Goal: Task Accomplishment & Management: Use online tool/utility

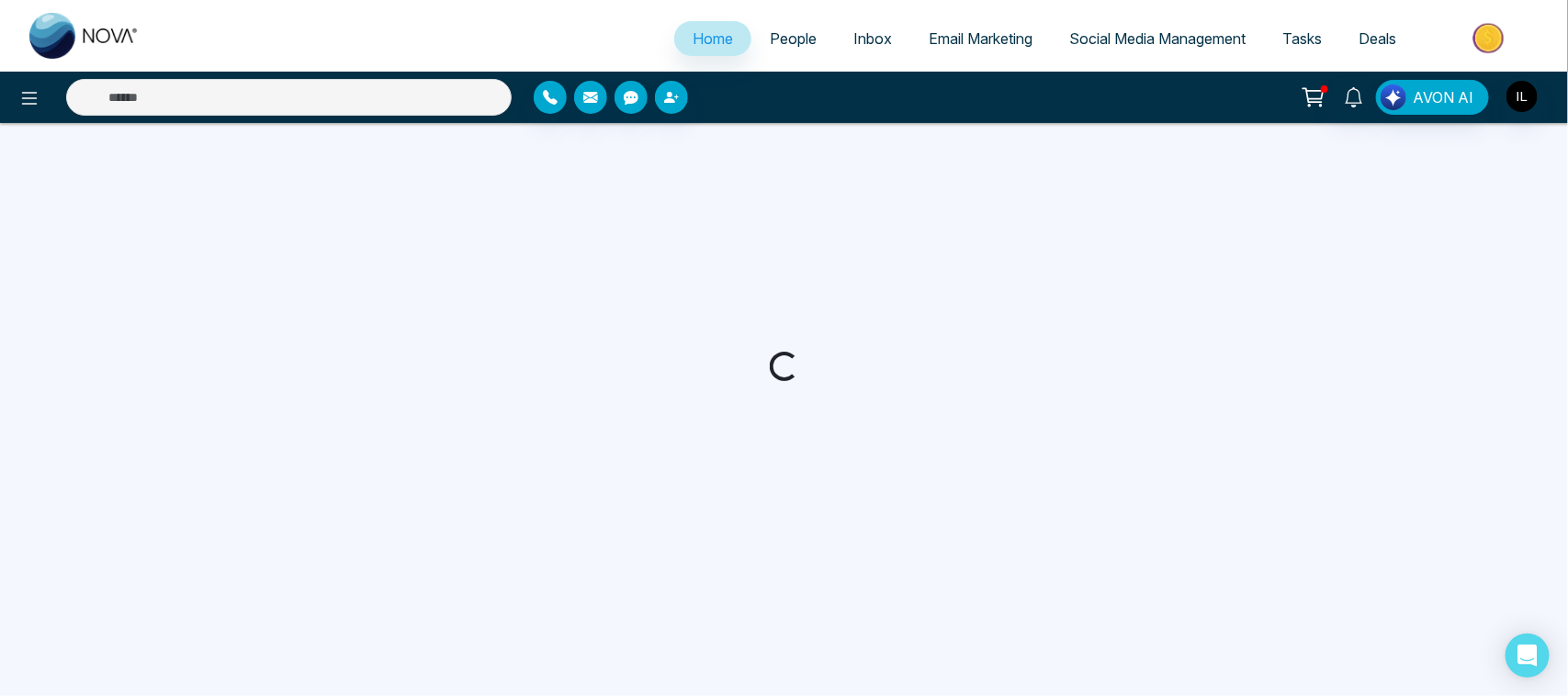
select select "*"
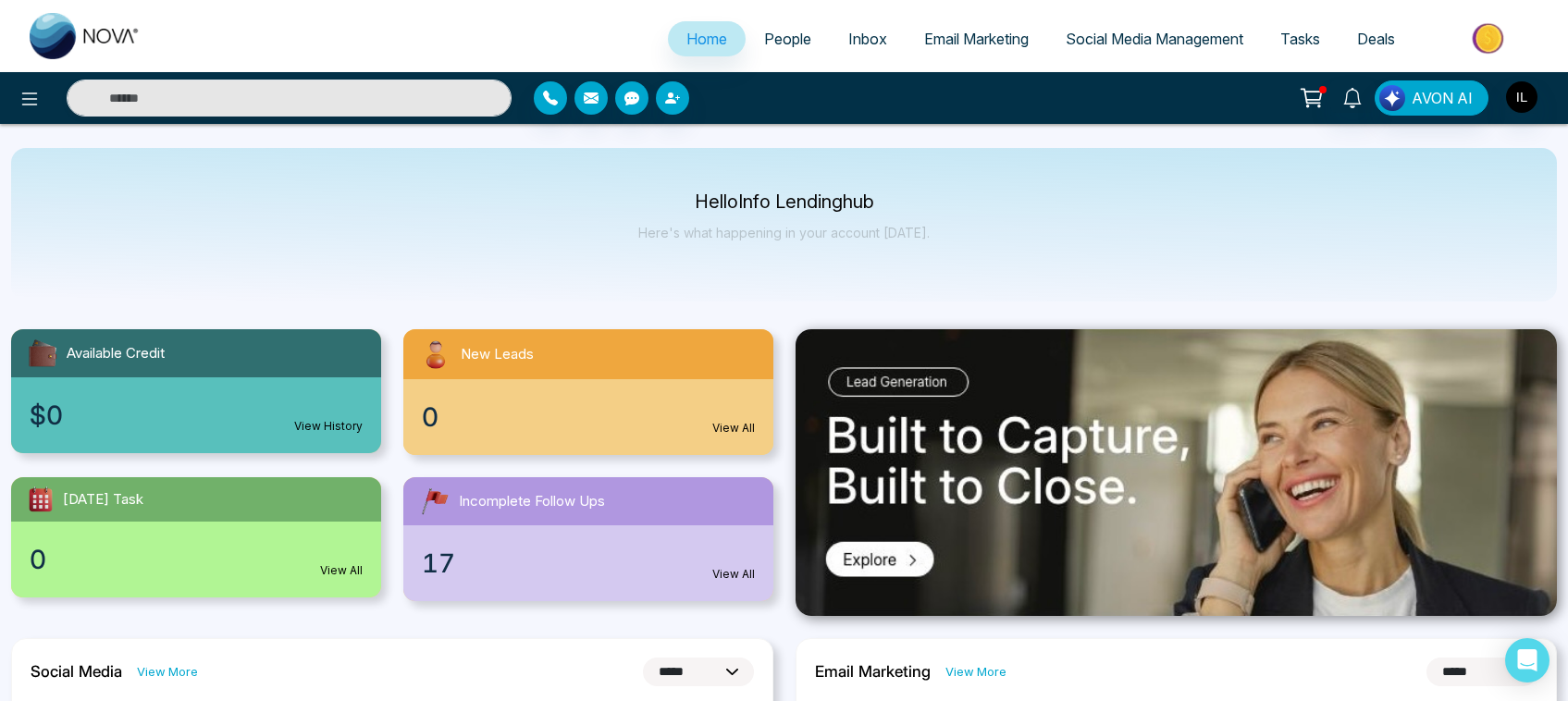
scroll to position [60, 0]
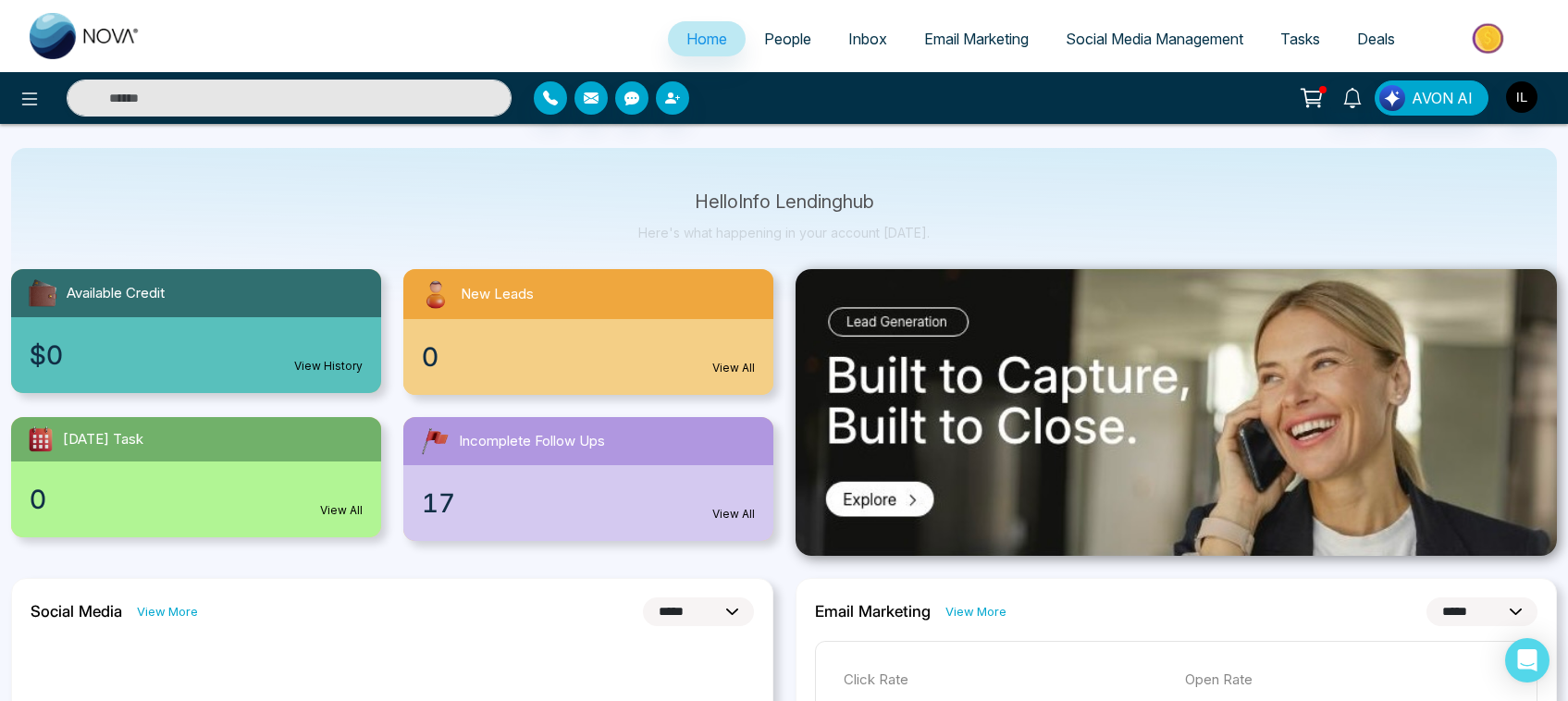
click at [1126, 40] on span "Social Media Management" at bounding box center [1155, 39] width 177 height 19
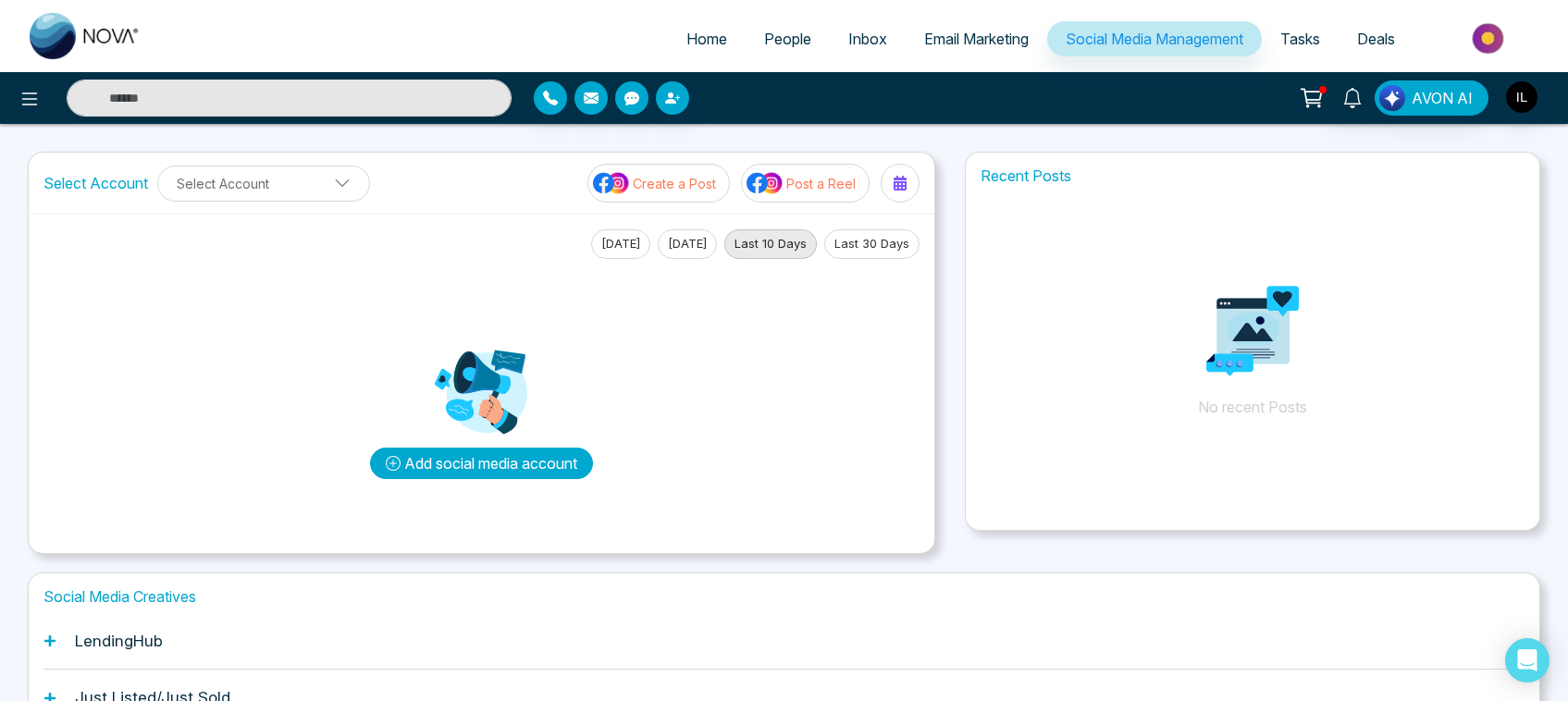
click at [485, 458] on button "Add social media account" at bounding box center [482, 464] width 223 height 32
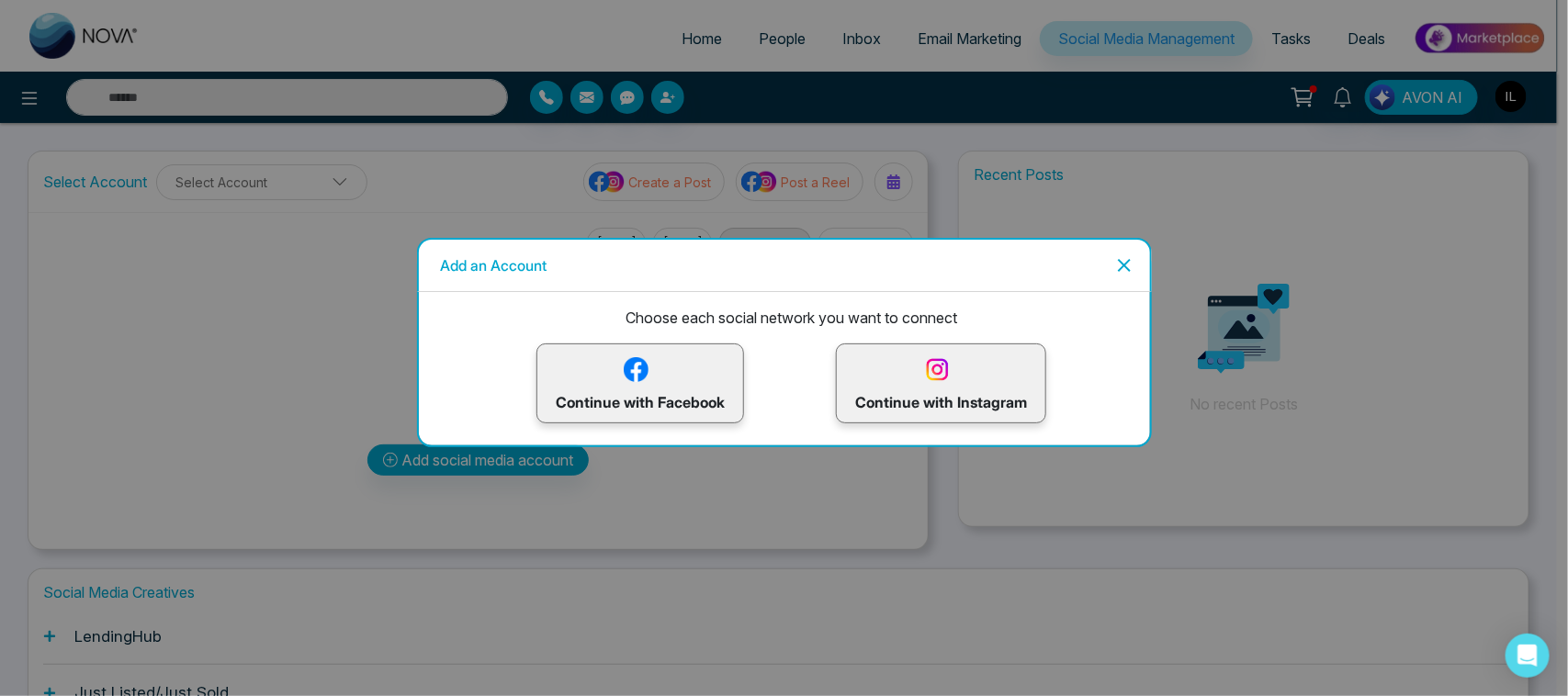
click at [643, 373] on img at bounding box center [636, 370] width 32 height 32
click at [938, 373] on img at bounding box center [937, 370] width 32 height 32
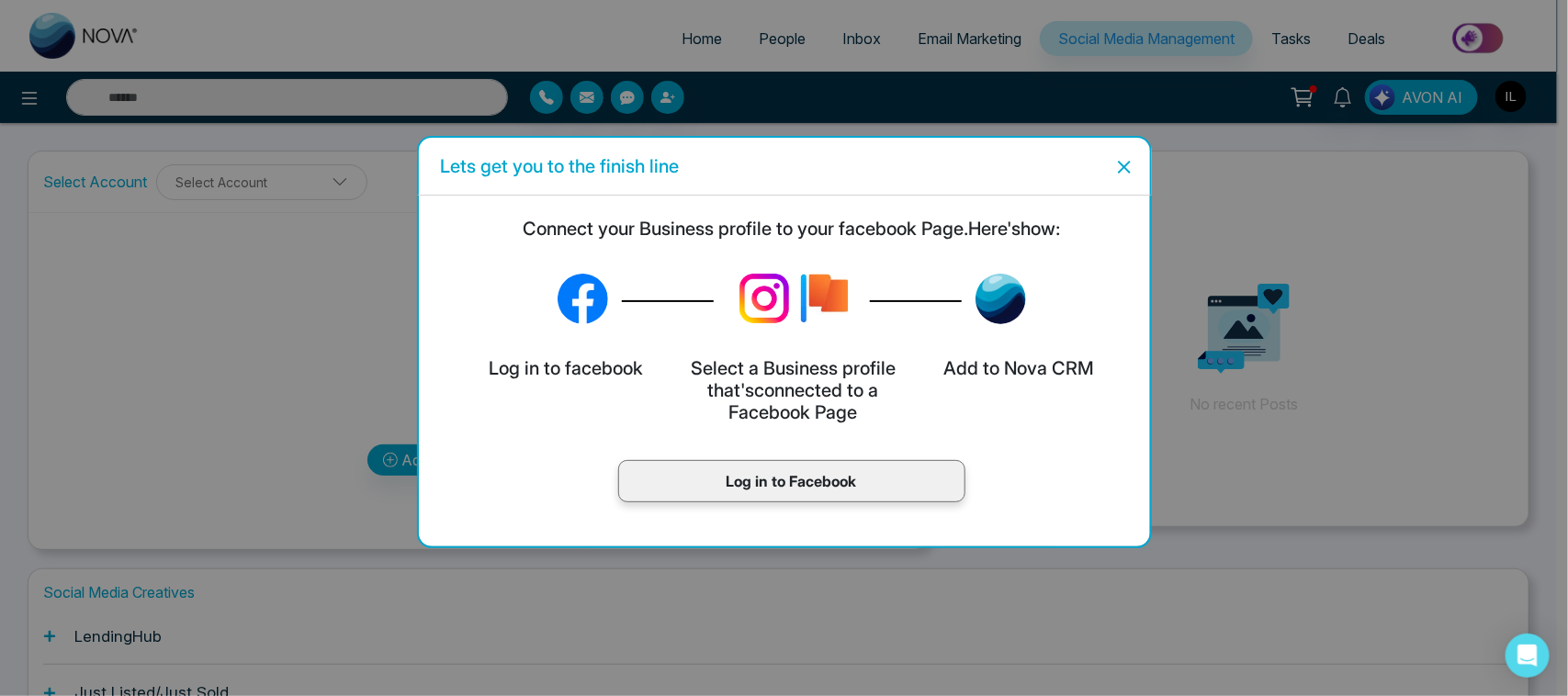
click at [1123, 161] on icon "Close" at bounding box center [1124, 168] width 22 height 22
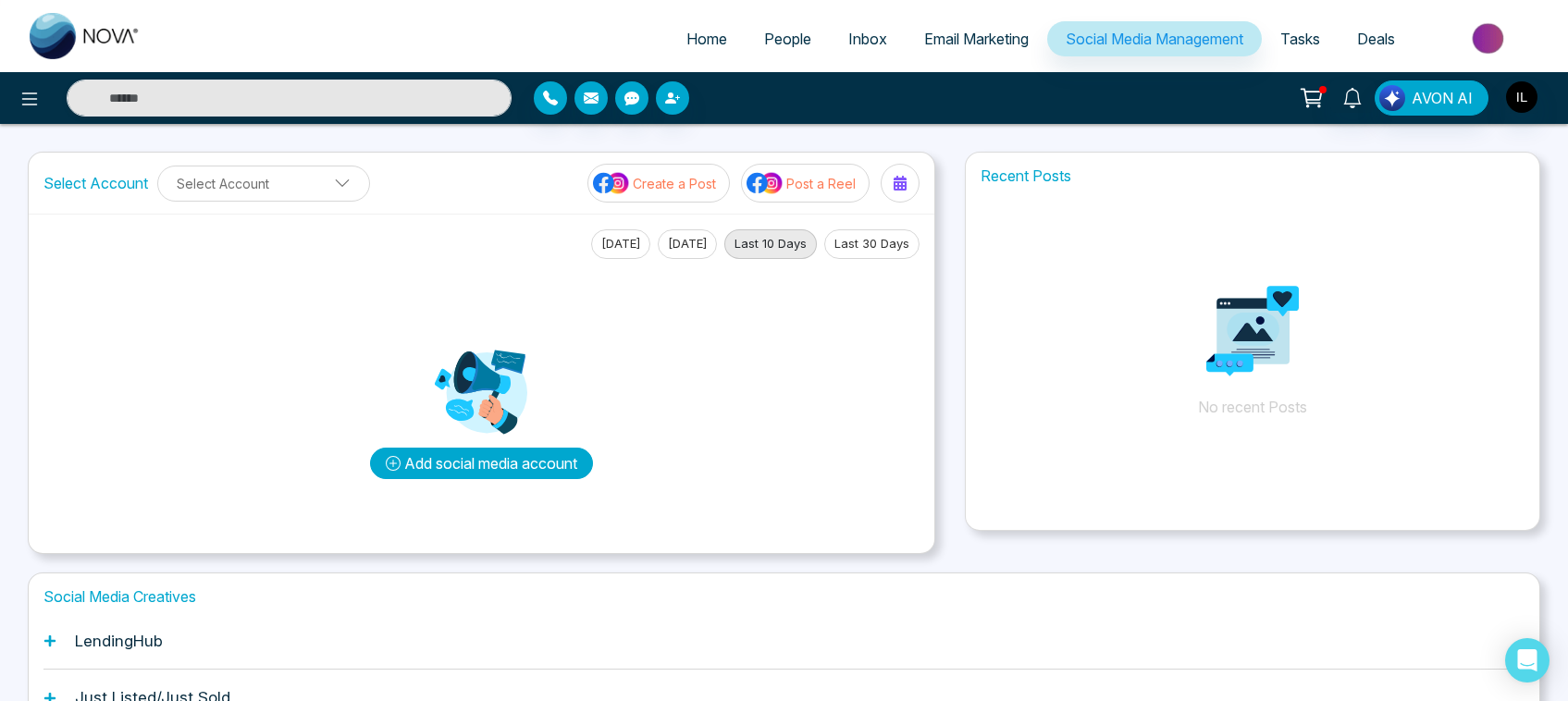
click at [468, 468] on button "Add social media account" at bounding box center [482, 464] width 223 height 32
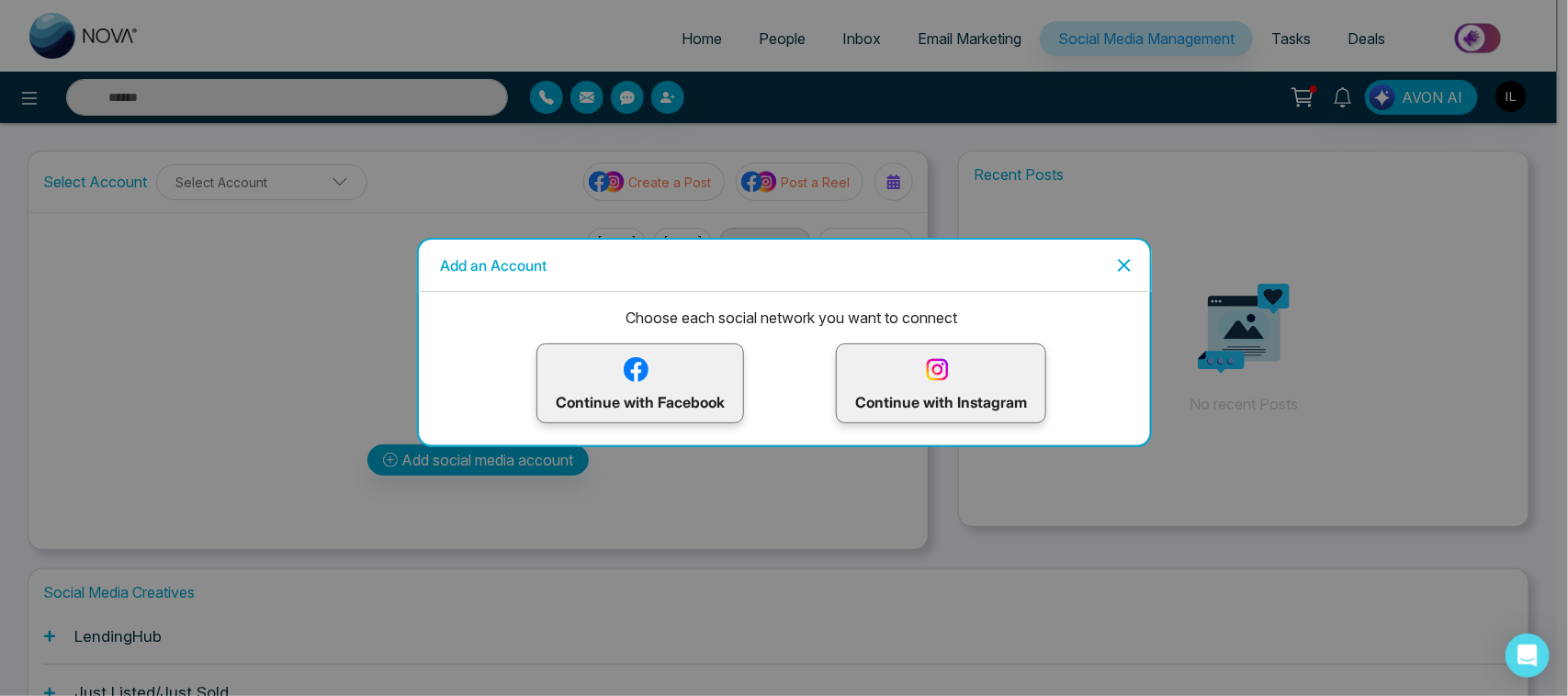
click at [914, 383] on p "Continue with Instagram" at bounding box center [941, 384] width 171 height 59
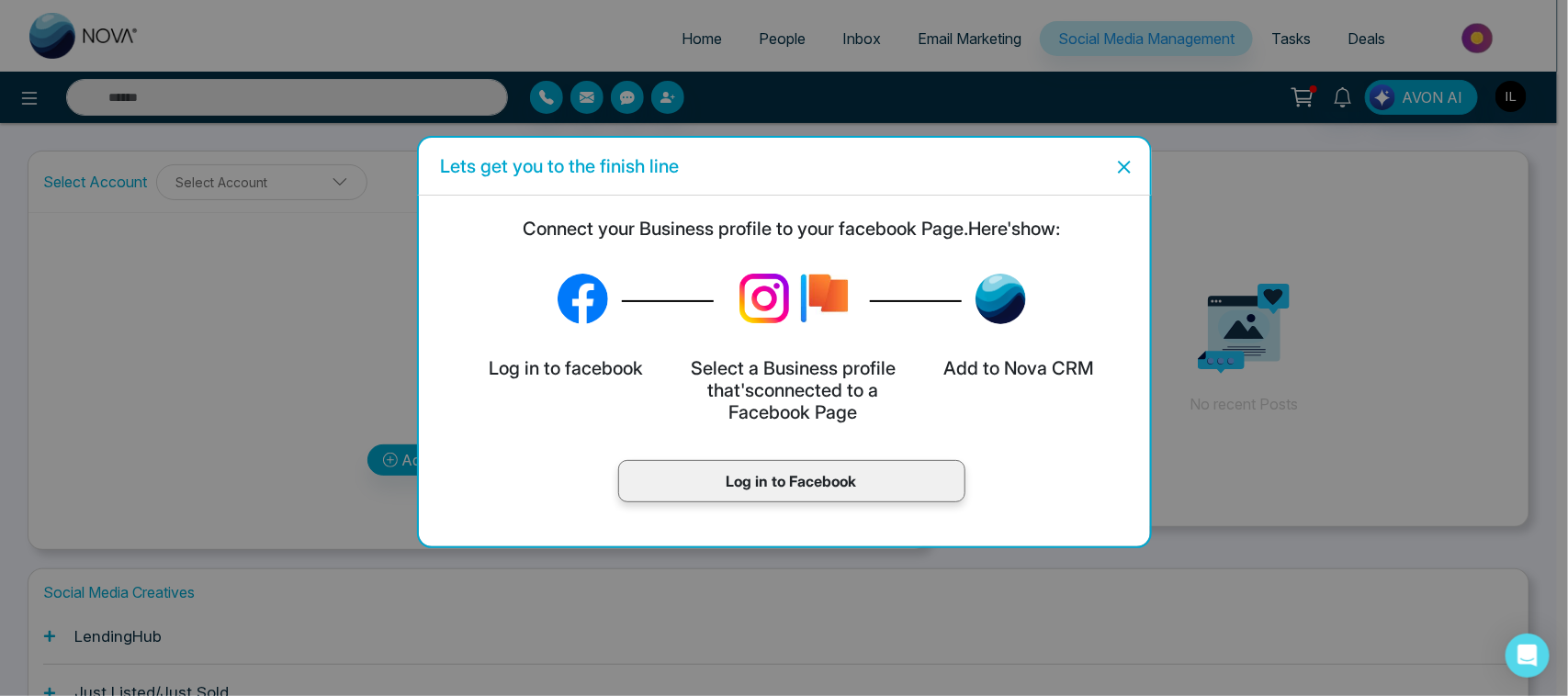
click at [744, 472] on p "Log in to Facebook" at bounding box center [791, 482] width 309 height 22
click at [852, 94] on div "Lets get you to the finish line Connect your Business profile to your facebook …" at bounding box center [784, 348] width 1568 height 696
click at [814, 474] on p "Log in to Facebook" at bounding box center [791, 482] width 309 height 22
click at [800, 465] on div "Log in to Facebook" at bounding box center [791, 482] width 348 height 43
click at [756, 480] on p "Log in to Facebook" at bounding box center [791, 482] width 309 height 22
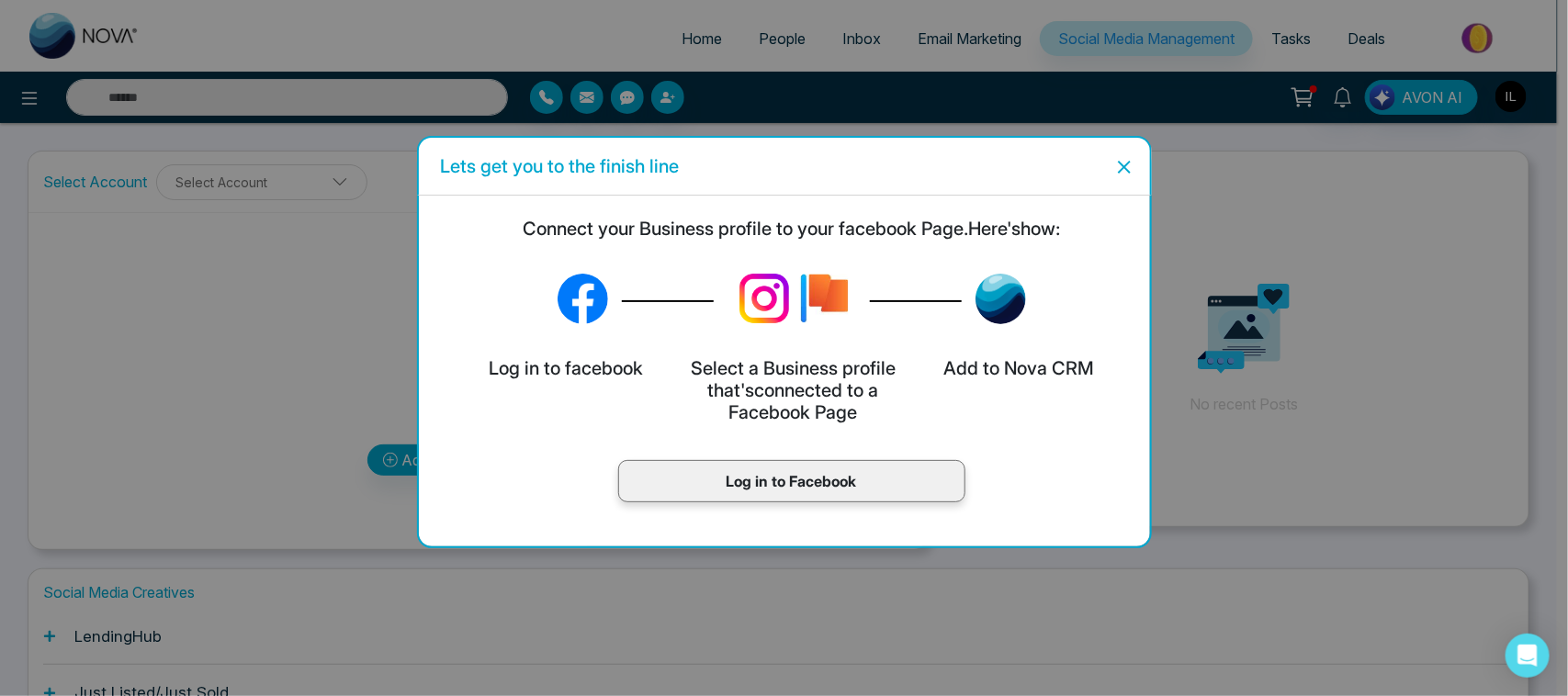
click at [685, 471] on p "Log in to Facebook" at bounding box center [791, 482] width 309 height 22
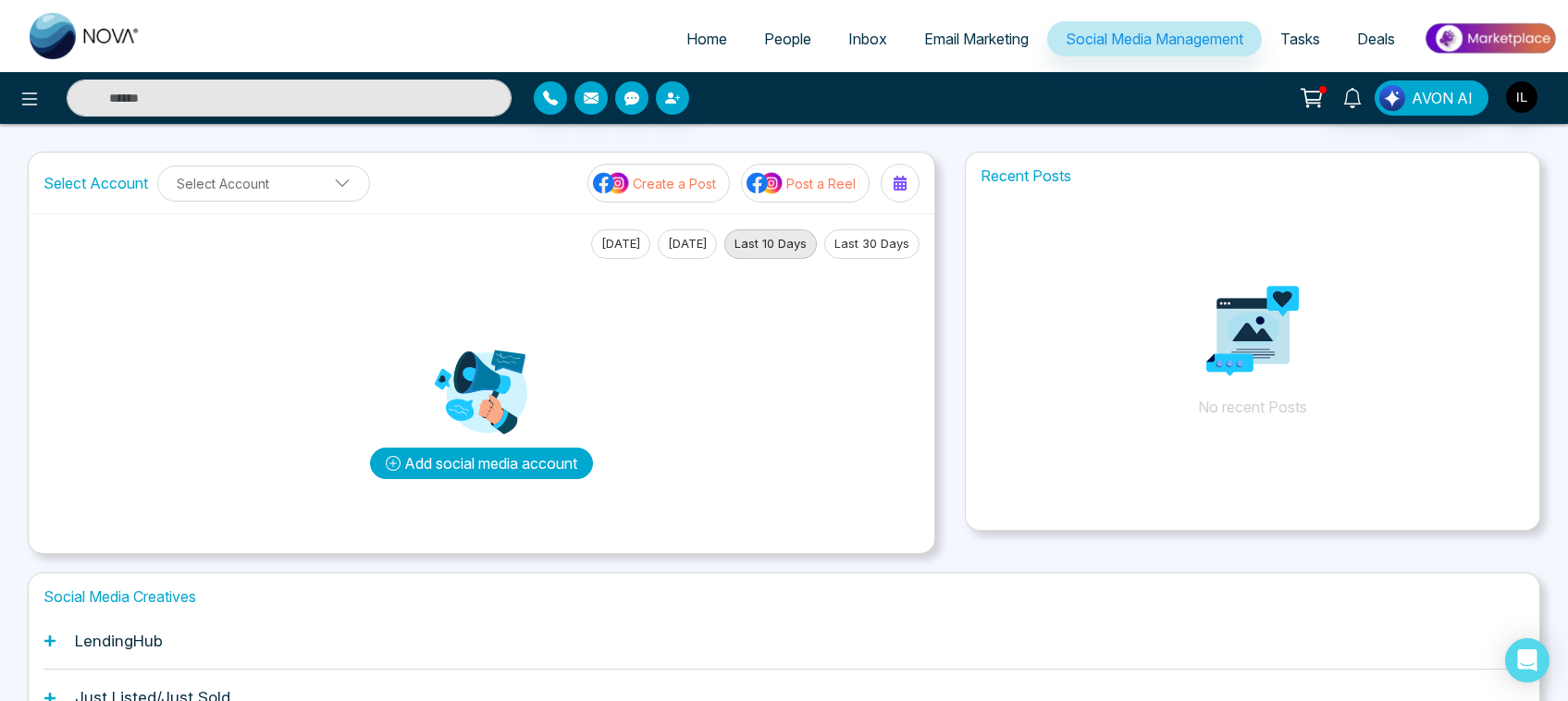
click at [560, 470] on button "Add social media account" at bounding box center [482, 464] width 223 height 32
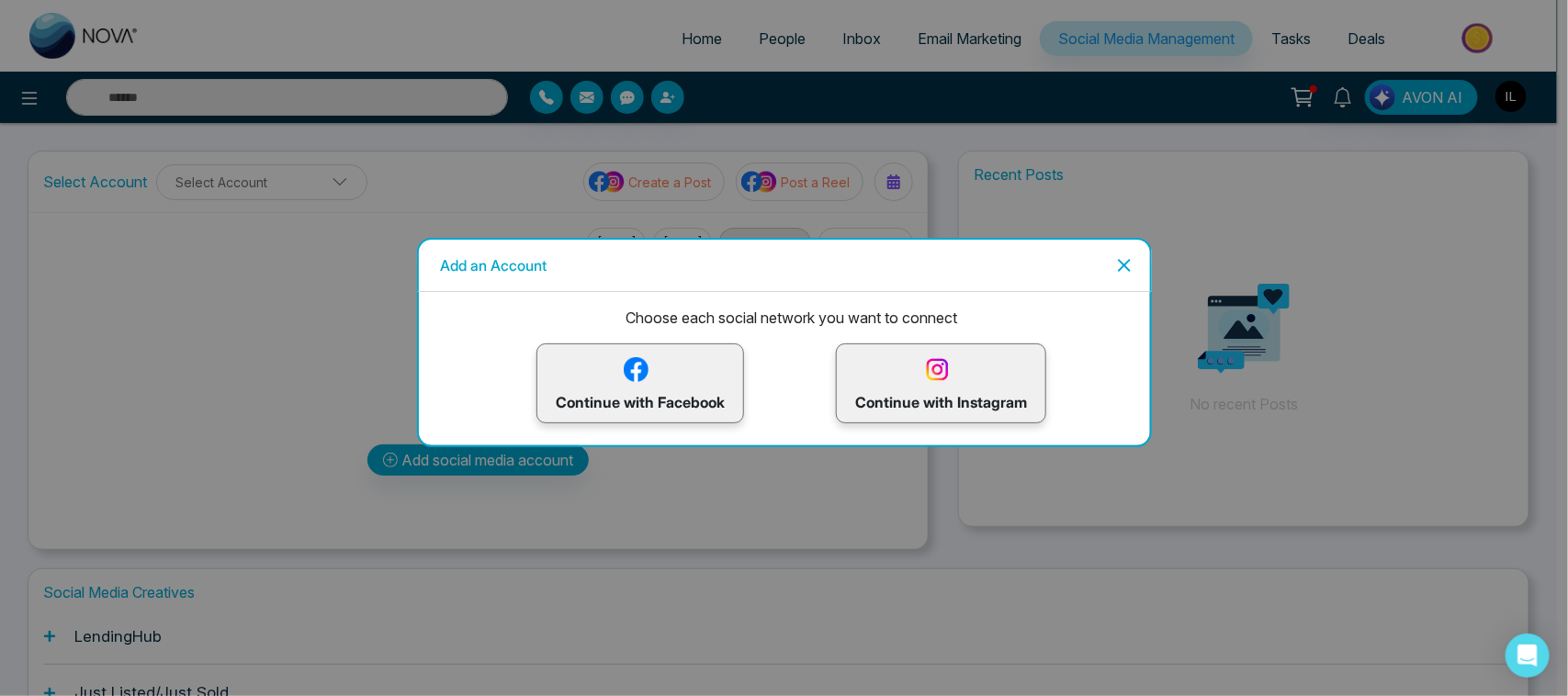
click at [639, 359] on img at bounding box center [636, 370] width 32 height 32
